Goal: Task Accomplishment & Management: Complete application form

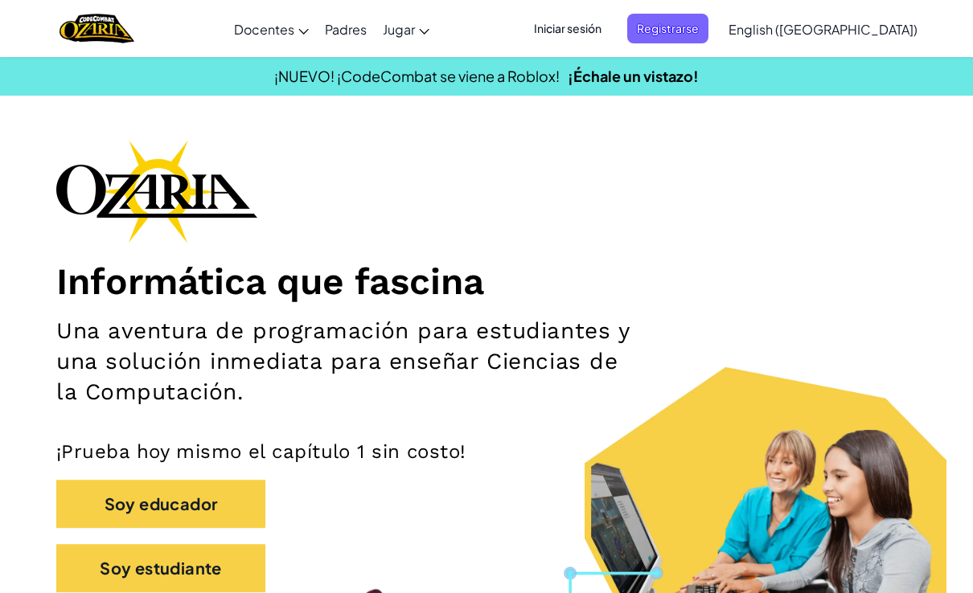
click at [603, 30] on span "Iniciar sesión" at bounding box center [567, 29] width 87 height 30
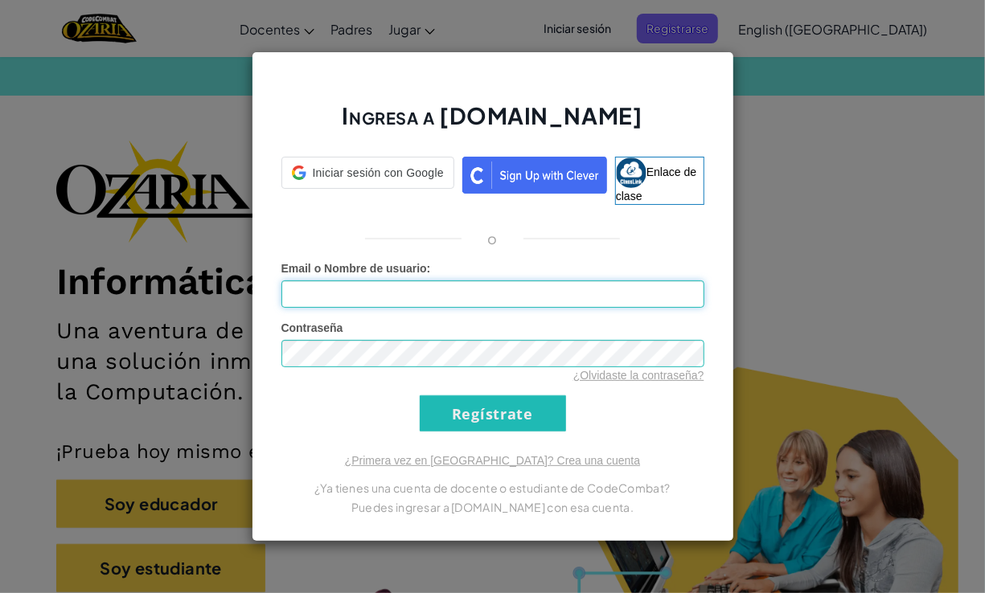
type input "[EMAIL_ADDRESS][DOMAIN_NAME]"
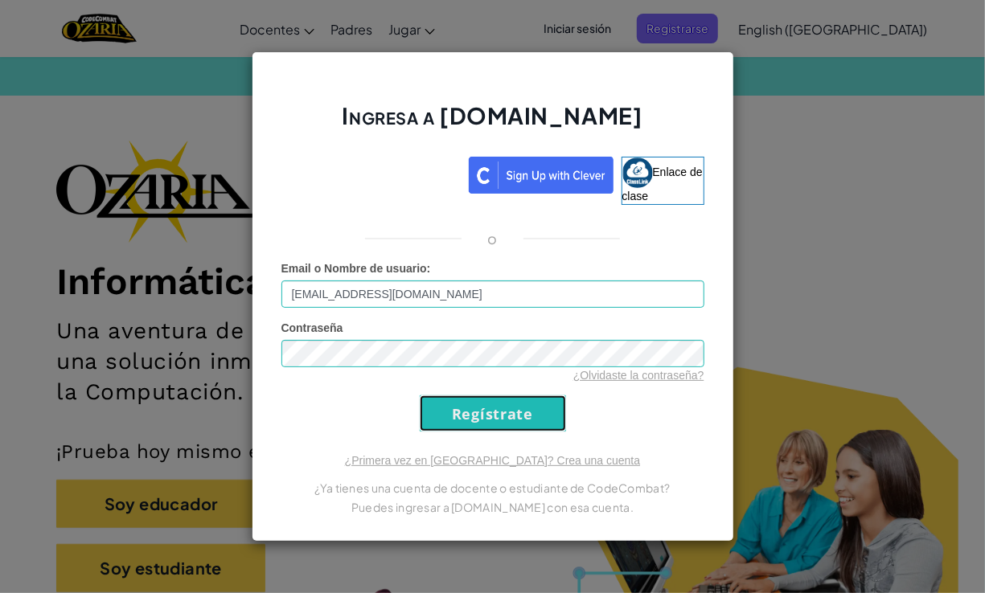
click at [445, 397] on input "Regístrate" at bounding box center [493, 414] width 146 height 36
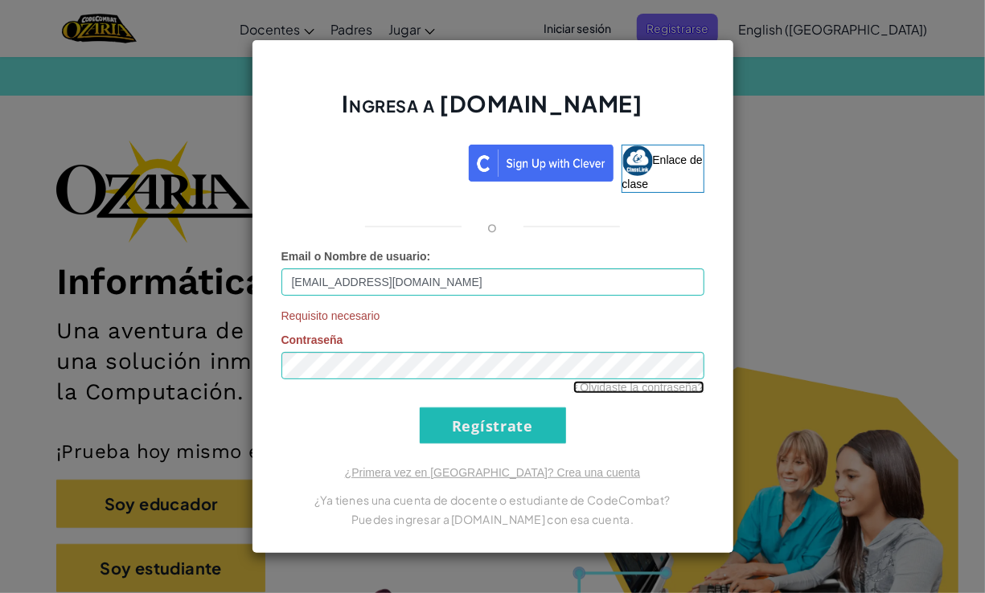
click at [703, 383] on link "¿Olvidaste la contraseña?" at bounding box center [638, 387] width 131 height 13
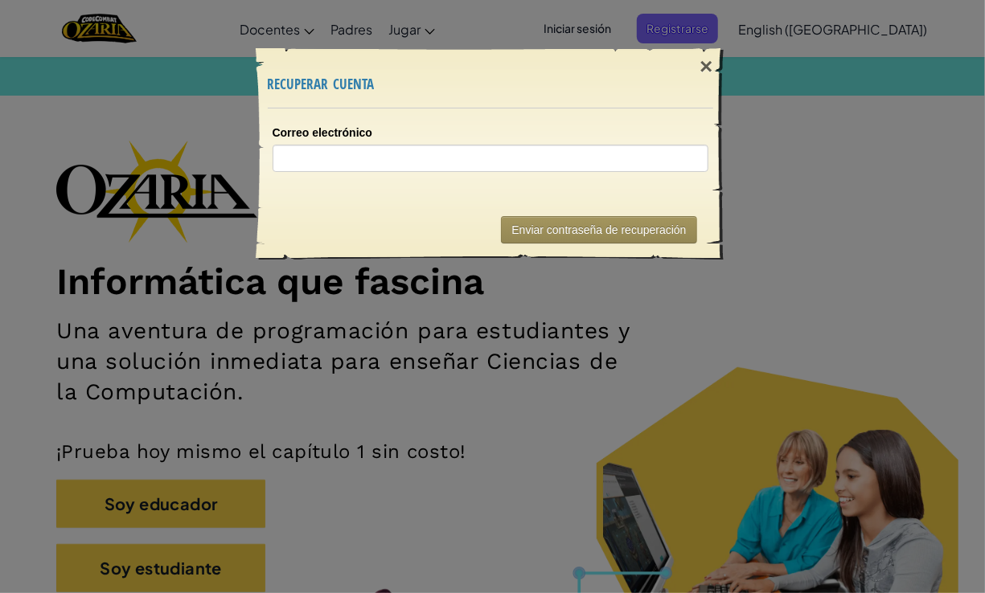
click at [701, 67] on div "×" at bounding box center [705, 66] width 37 height 47
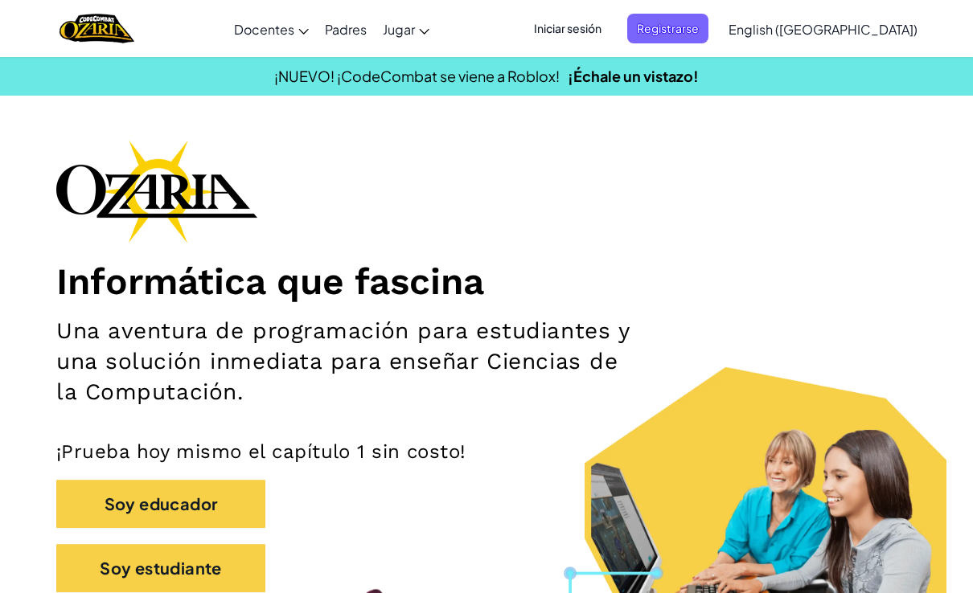
click at [611, 40] on span "Iniciar sesión" at bounding box center [567, 29] width 87 height 30
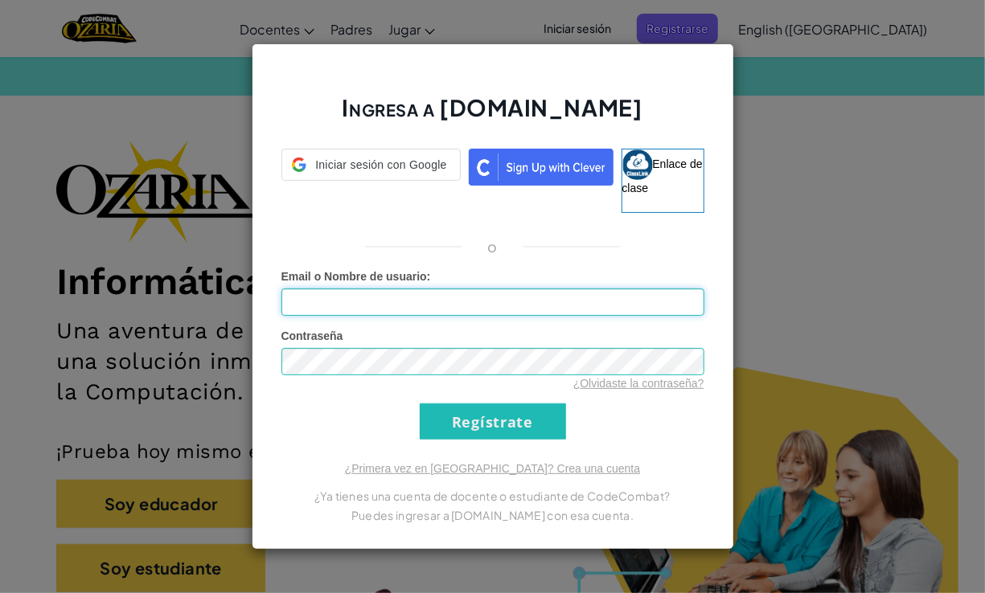
type input "[EMAIL_ADDRESS][DOMAIN_NAME]"
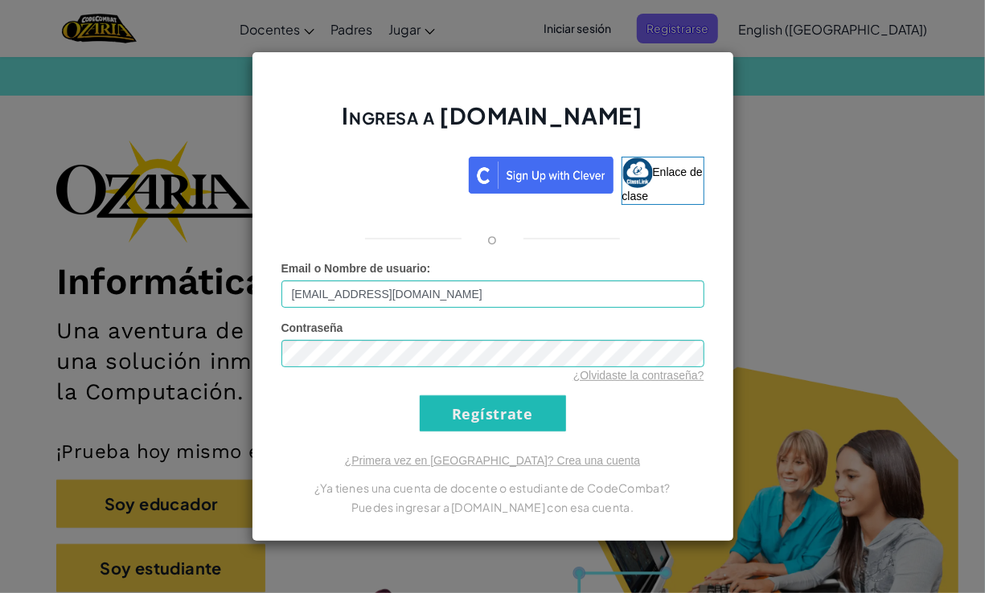
click at [682, 428] on form "Email o Nombre de usuario : [EMAIL_ADDRESS][DOMAIN_NAME] Contraseña ¿Olvidaste …" at bounding box center [492, 345] width 423 height 171
click at [494, 420] on input "Regístrate" at bounding box center [493, 414] width 146 height 36
